Goal: Find specific page/section: Find specific page/section

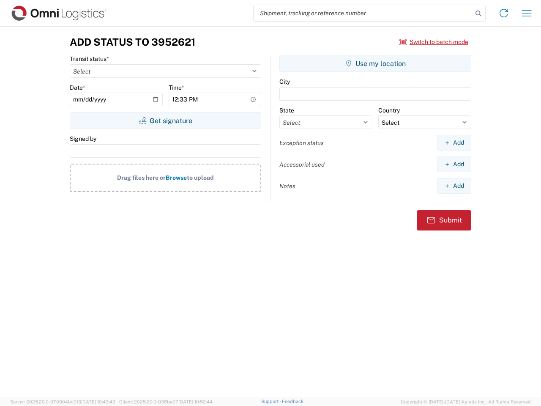
click at [363, 13] on input "search" at bounding box center [363, 13] width 219 height 16
click at [478, 14] on icon at bounding box center [478, 14] width 12 height 12
click at [504, 13] on icon at bounding box center [504, 13] width 14 height 14
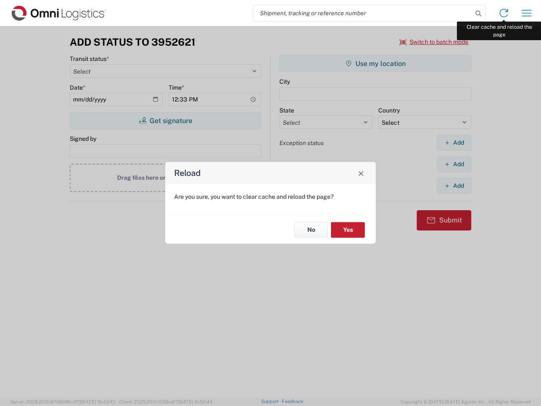
click at [526, 13] on div "Reload Are you sure, you want to clear cache and reload the page? No Yes" at bounding box center [270, 203] width 541 height 406
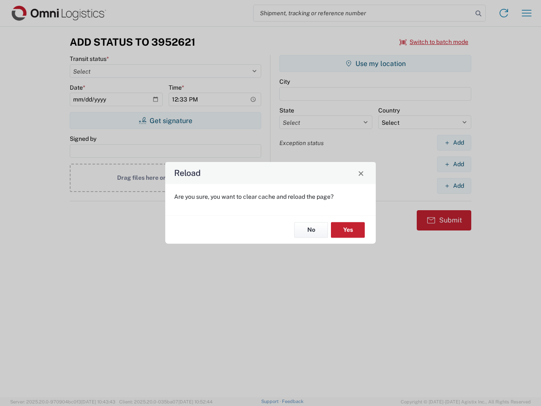
click at [434, 42] on div "Reload Are you sure, you want to clear cache and reload the page? No Yes" at bounding box center [270, 203] width 541 height 406
click at [165, 120] on div "Reload Are you sure, you want to clear cache and reload the page? No Yes" at bounding box center [270, 203] width 541 height 406
click at [375, 63] on div "Reload Are you sure, you want to clear cache and reload the page? No Yes" at bounding box center [270, 203] width 541 height 406
click at [454, 142] on div "Reload Are you sure, you want to clear cache and reload the page? No Yes" at bounding box center [270, 203] width 541 height 406
click at [454, 164] on div "Reload Are you sure, you want to clear cache and reload the page? No Yes" at bounding box center [270, 203] width 541 height 406
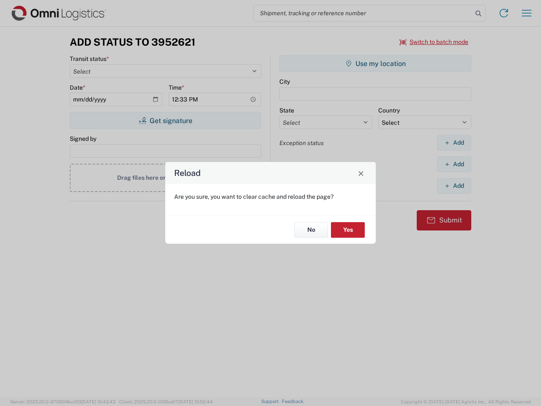
click at [454, 185] on div "Reload Are you sure, you want to clear cache and reload the page? No Yes" at bounding box center [270, 203] width 541 height 406
